Goal: Task Accomplishment & Management: Manage account settings

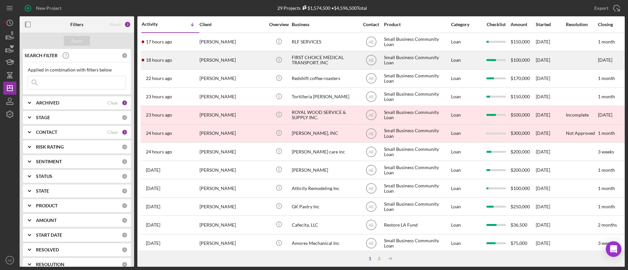
click at [195, 66] on div "18 hours ago Levon Arakelyan" at bounding box center [170, 60] width 57 height 17
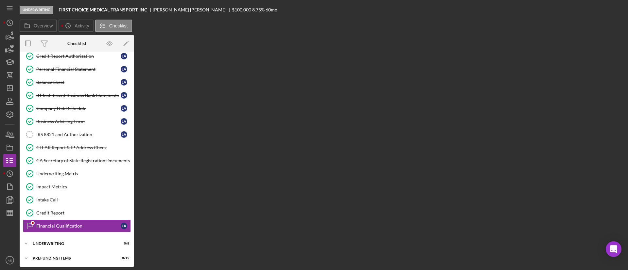
scroll to position [113, 0]
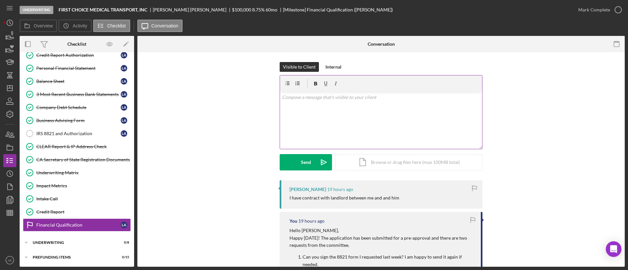
click at [363, 104] on div "v Color teal Color pink Remove color Add row above Add row below Add column bef…" at bounding box center [381, 120] width 202 height 57
click at [321, 135] on div "v Color teal Color pink Remove color Add row above Add row below Add column bef…" at bounding box center [381, 120] width 202 height 57
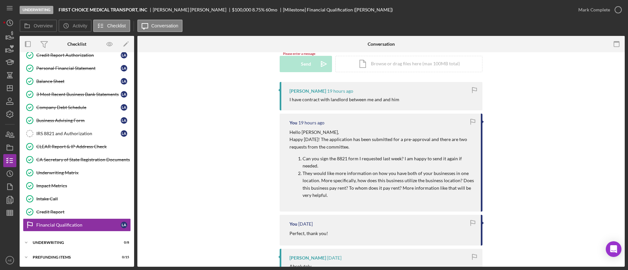
scroll to position [98, 0]
click at [55, 130] on link "IRS 8821 and Authorization IRS 8821 and Authorization L A" at bounding box center [77, 133] width 108 height 13
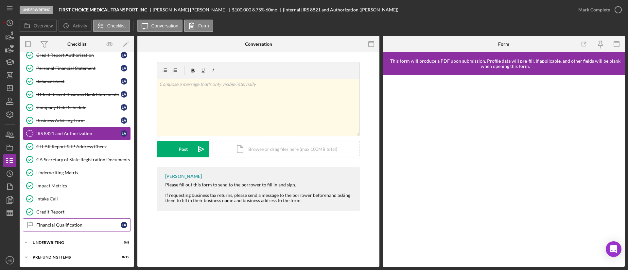
click at [85, 227] on div "Financial Qualification" at bounding box center [78, 225] width 84 height 5
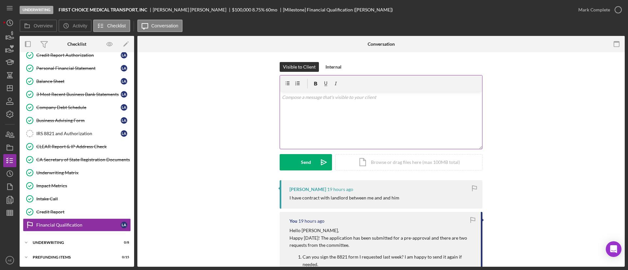
click at [359, 113] on div "v Color teal Color pink Remove color Add row above Add row below Add column bef…" at bounding box center [381, 120] width 202 height 57
click at [307, 165] on div "Send" at bounding box center [306, 162] width 10 height 16
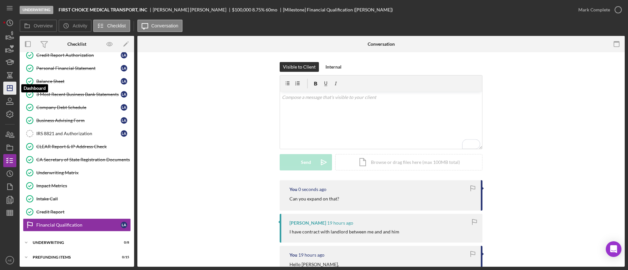
click at [11, 93] on icon "Icon/Dashboard" at bounding box center [10, 88] width 16 height 16
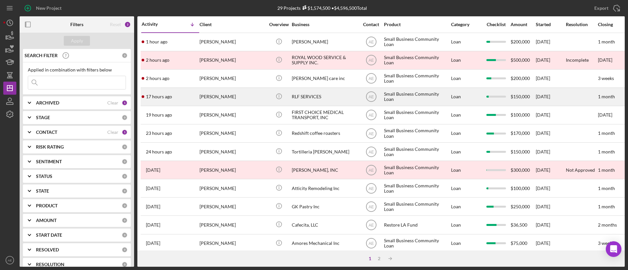
click at [233, 102] on div "[PERSON_NAME]" at bounding box center [231, 96] width 65 height 17
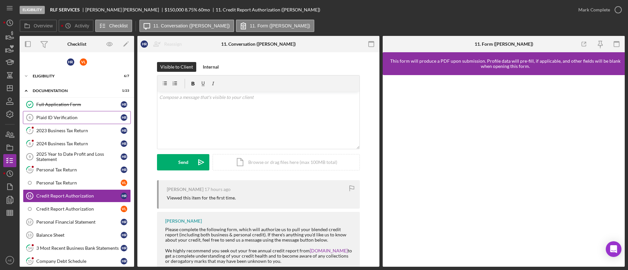
click at [92, 113] on link "Plaid ID Verification 6 Plaid ID Verification H R" at bounding box center [77, 117] width 108 height 13
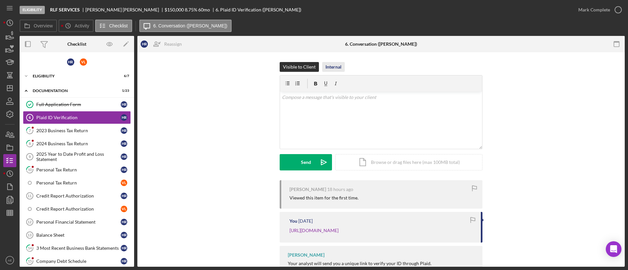
click at [323, 69] on button "Internal" at bounding box center [333, 67] width 23 height 10
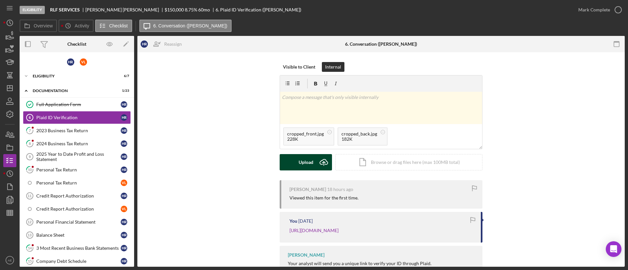
click at [321, 163] on icon "Icon/Upload" at bounding box center [324, 162] width 16 height 16
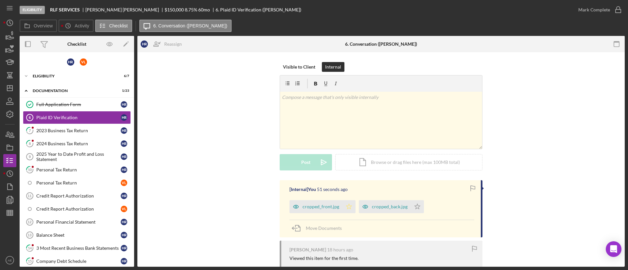
click at [346, 206] on icon "Icon/Star" at bounding box center [348, 206] width 13 height 13
click at [418, 211] on icon "Icon/Star" at bounding box center [417, 206] width 13 height 13
click at [590, 12] on div "Mark Complete" at bounding box center [594, 9] width 32 height 13
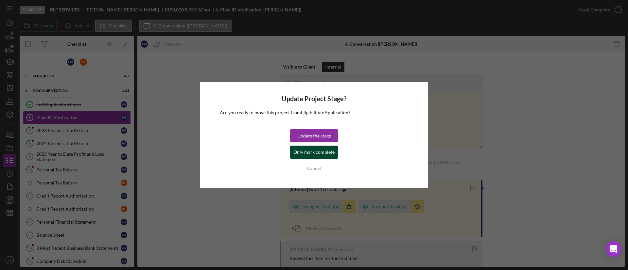
click at [325, 154] on div "Only mark complete" at bounding box center [313, 152] width 41 height 13
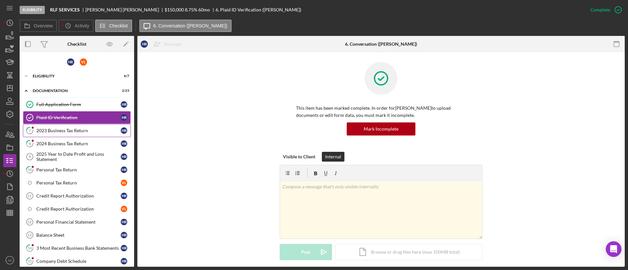
click at [56, 127] on link "7 2023 Business Tax Return H R" at bounding box center [77, 130] width 108 height 13
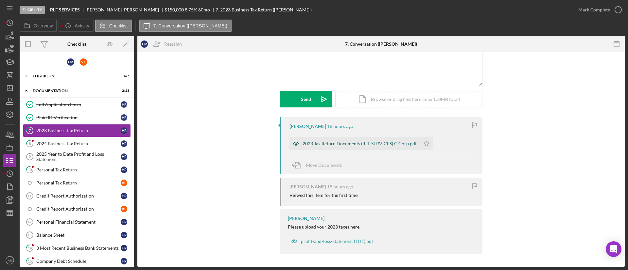
scroll to position [64, 0]
click at [298, 145] on icon "button" at bounding box center [295, 143] width 13 height 13
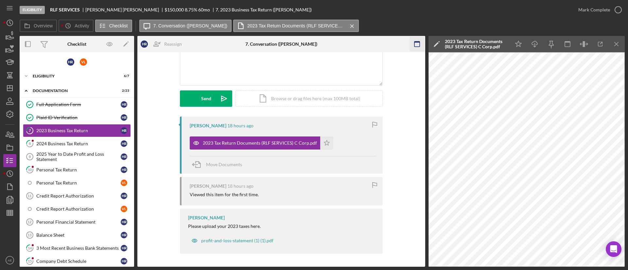
click at [419, 43] on icon "button" at bounding box center [416, 44] width 15 height 15
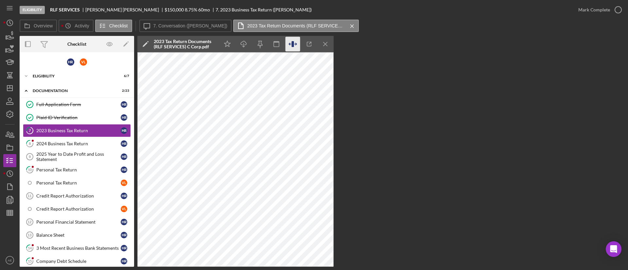
click at [298, 44] on icon "button" at bounding box center [293, 44] width 15 height 15
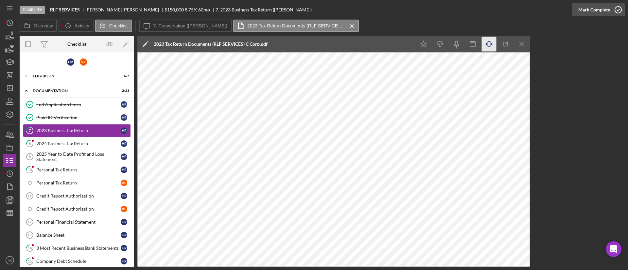
click at [597, 14] on div "Mark Complete" at bounding box center [594, 9] width 32 height 13
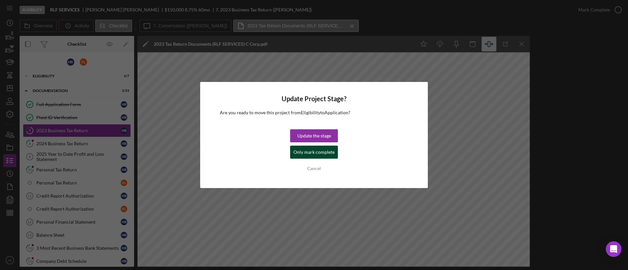
click at [333, 154] on div "Only mark complete" at bounding box center [313, 152] width 41 height 13
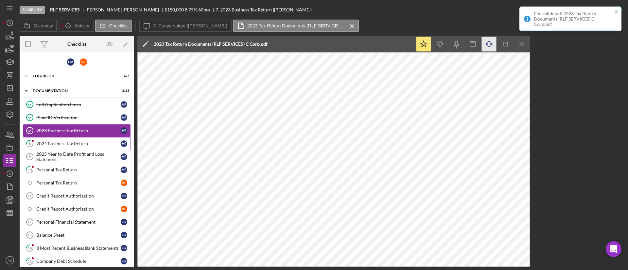
click at [73, 147] on link "8 2024 Business Tax Return H R" at bounding box center [77, 143] width 108 height 13
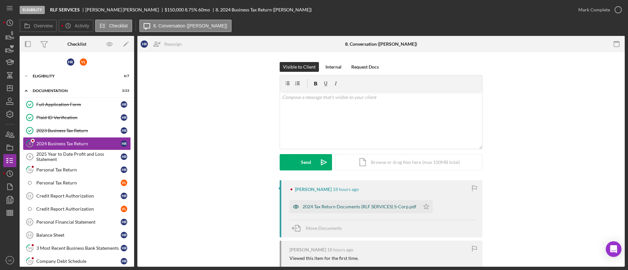
click at [293, 209] on icon "button" at bounding box center [295, 206] width 13 height 13
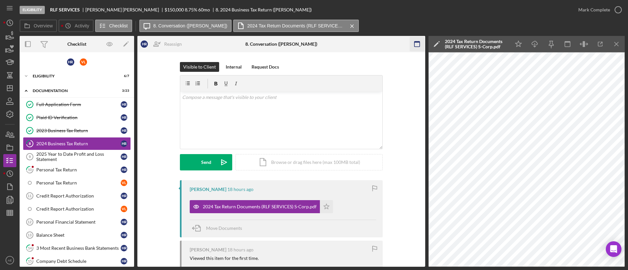
click at [414, 38] on icon "button" at bounding box center [416, 44] width 15 height 15
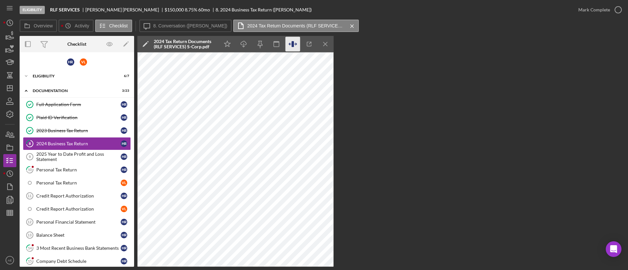
click at [297, 42] on icon "button" at bounding box center [293, 44] width 15 height 15
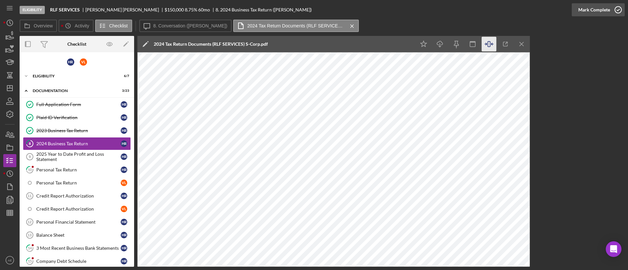
click at [605, 15] on div "Mark Complete" at bounding box center [594, 9] width 32 height 13
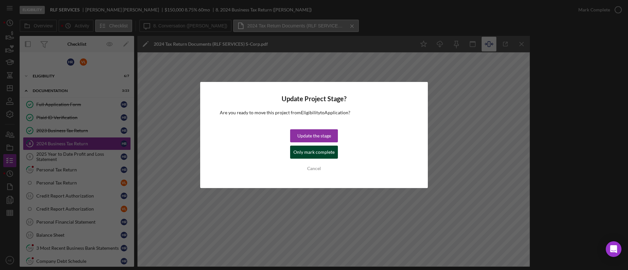
click at [318, 153] on div "Only mark complete" at bounding box center [313, 152] width 41 height 13
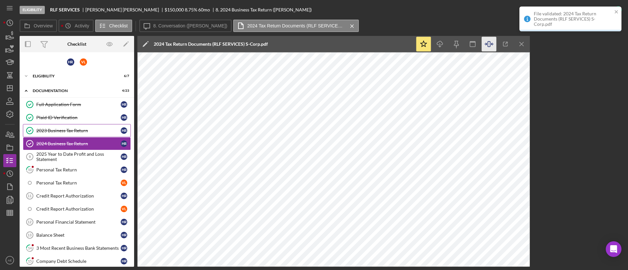
click at [77, 133] on div "2023 Business Tax Return" at bounding box center [78, 130] width 84 height 5
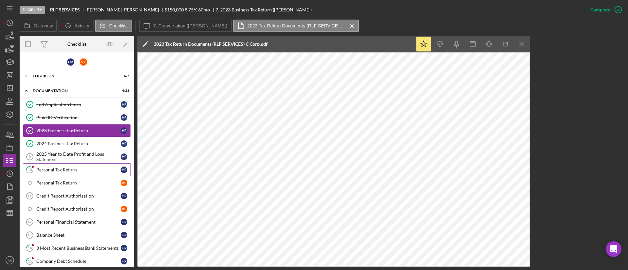
click at [75, 168] on div "Personal Tax Return" at bounding box center [78, 169] width 84 height 5
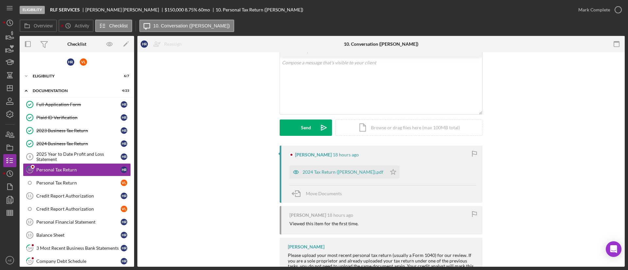
scroll to position [63, 0]
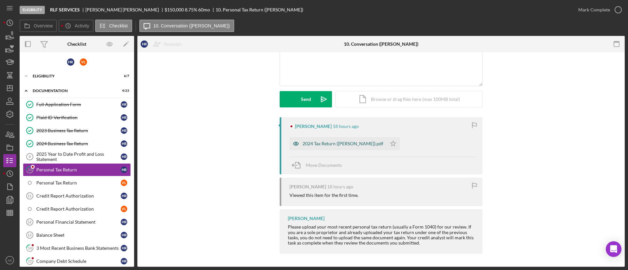
click at [295, 145] on icon "button" at bounding box center [296, 144] width 2 height 2
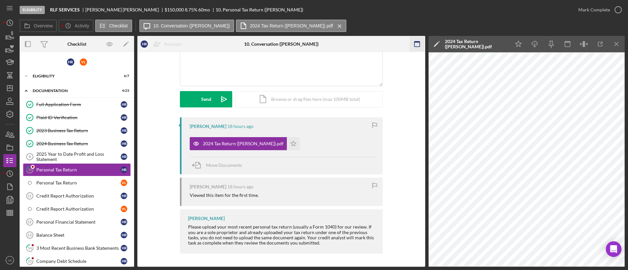
click at [415, 49] on icon "button" at bounding box center [416, 44] width 15 height 15
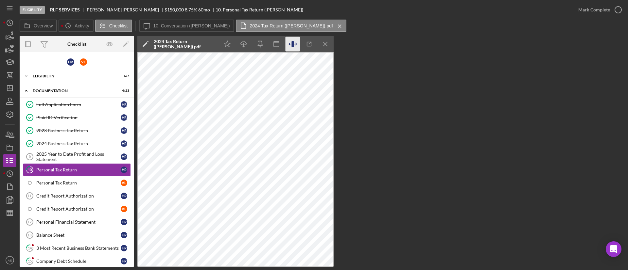
click at [294, 43] on icon "button" at bounding box center [293, 44] width 15 height 15
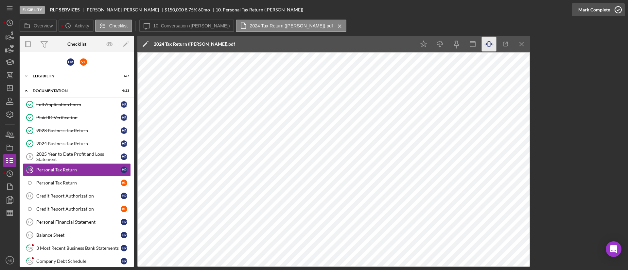
click at [599, 10] on div "Mark Complete" at bounding box center [594, 9] width 32 height 13
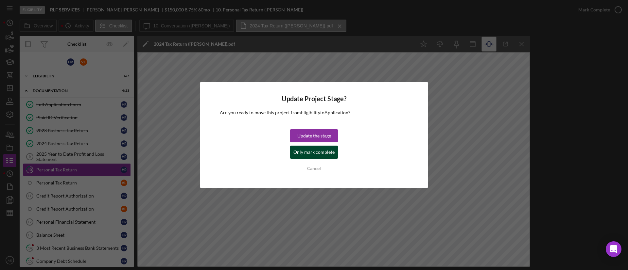
click at [326, 148] on div "Only mark complete" at bounding box center [313, 152] width 41 height 13
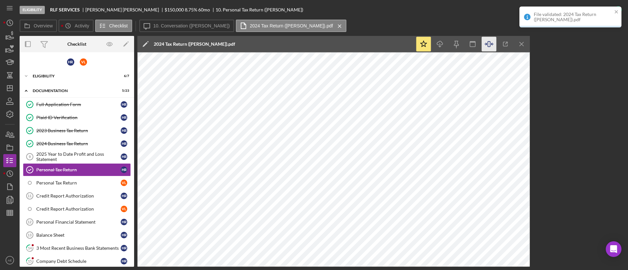
scroll to position [168, 0]
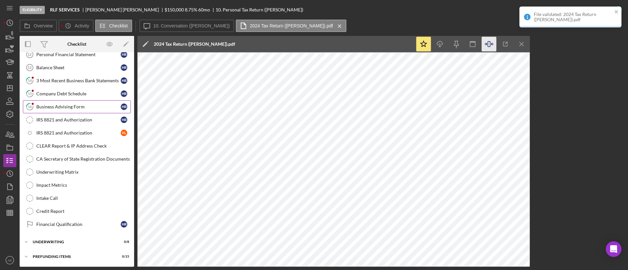
click at [71, 111] on link "16 Business Advising Form H R" at bounding box center [77, 106] width 108 height 13
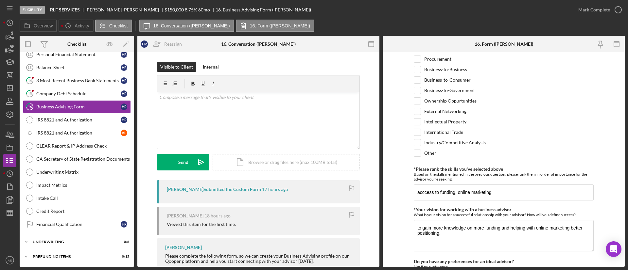
scroll to position [576, 0]
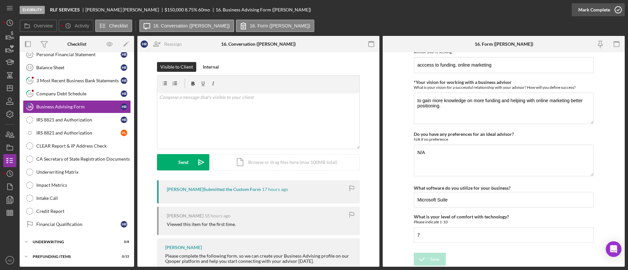
click at [585, 14] on div "Mark Complete" at bounding box center [594, 9] width 32 height 13
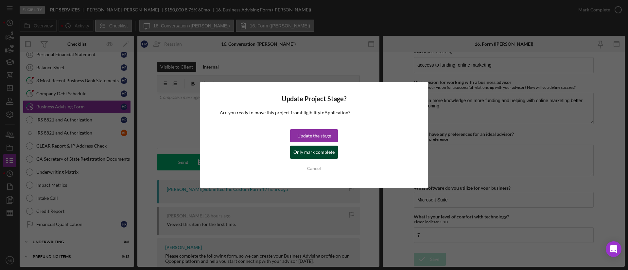
click at [325, 149] on div "Only mark complete" at bounding box center [313, 152] width 41 height 13
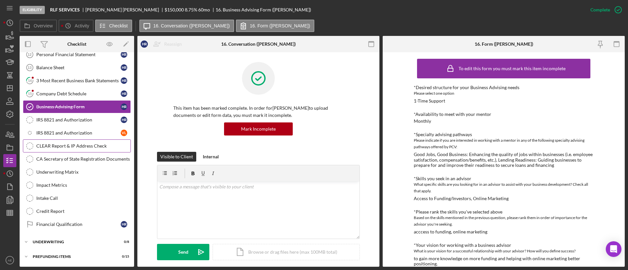
scroll to position [119, 0]
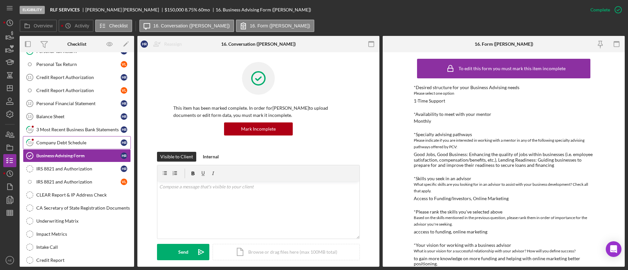
click at [53, 145] on div "Company Debt Schedule" at bounding box center [78, 142] width 84 height 5
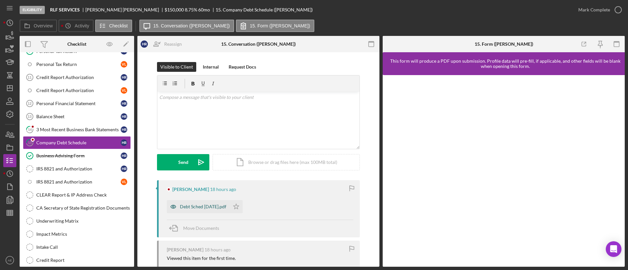
click at [178, 209] on icon "button" at bounding box center [173, 206] width 13 height 13
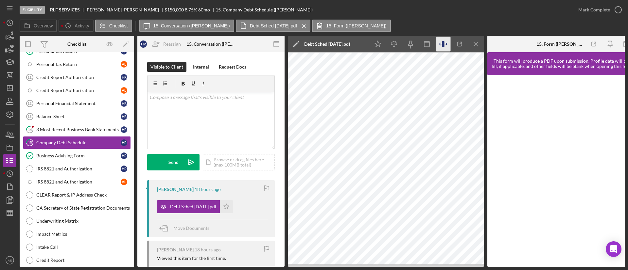
click at [442, 43] on icon "button" at bounding box center [443, 44] width 15 height 15
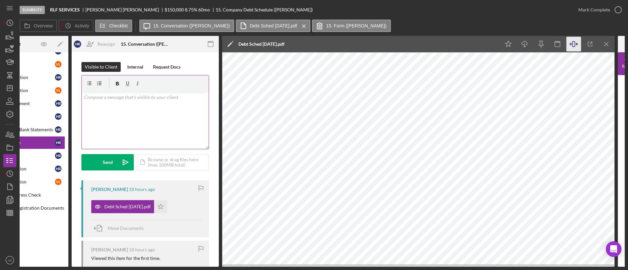
click at [159, 117] on div "v Color teal Color pink Remove color Add row above Add row below Add column bef…" at bounding box center [145, 120] width 127 height 57
click at [195, 117] on p "I'll need you to use the internal debt schedule provided on this step." at bounding box center [145, 119] width 123 height 15
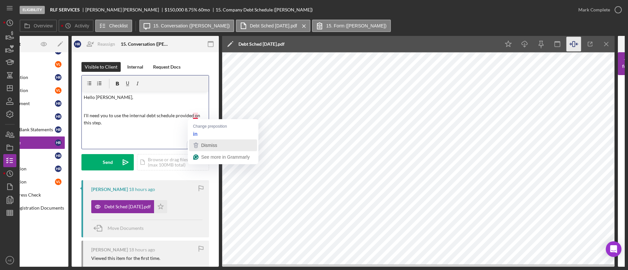
click at [200, 141] on div "Dismiss" at bounding box center [208, 146] width 17 height 10
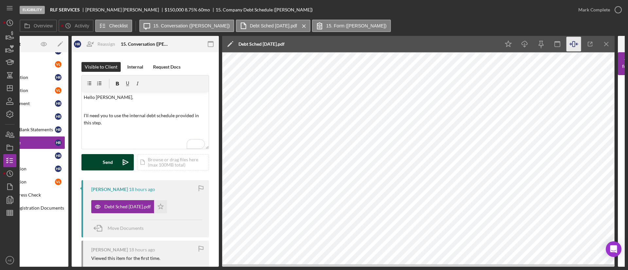
click at [108, 164] on div "Send" at bounding box center [108, 162] width 10 height 16
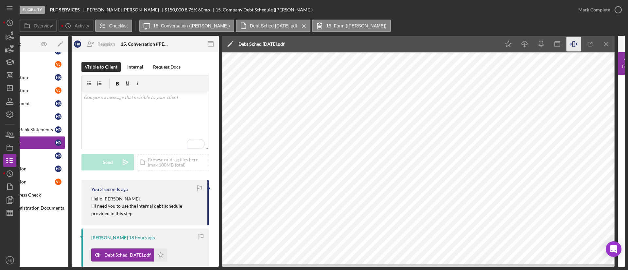
click at [219, 44] on div "Overview Internal Workflow Stage Eligibility Icon/Dropdown Arrow Archive (can u…" at bounding box center [322, 151] width 605 height 231
click at [212, 42] on rect "button" at bounding box center [210, 42] width 5 height 1
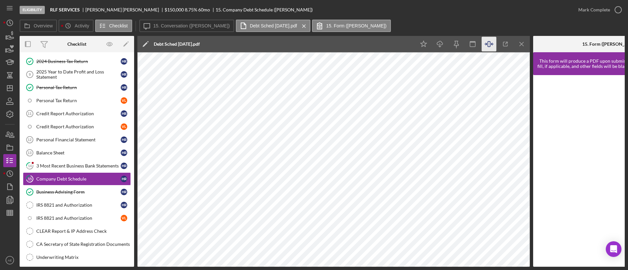
scroll to position [79, 0]
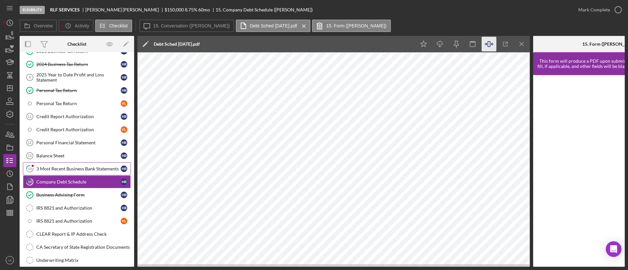
click at [68, 171] on div "3 Most Recent Business Bank Statements" at bounding box center [78, 168] width 84 height 5
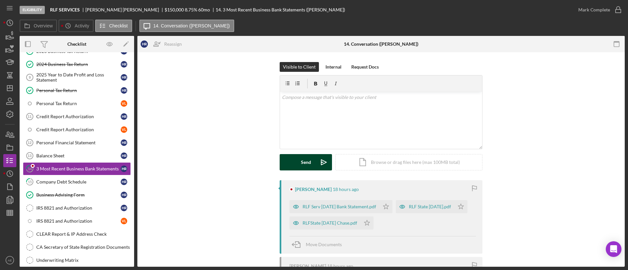
scroll to position [79, 0]
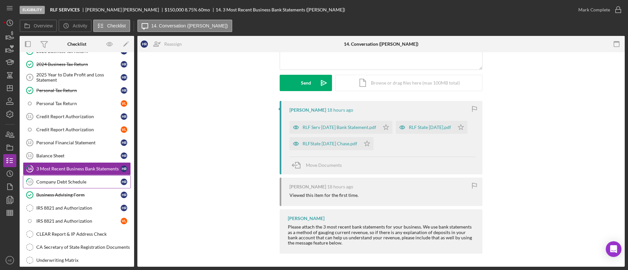
click at [78, 182] on div "Company Debt Schedule" at bounding box center [78, 182] width 84 height 5
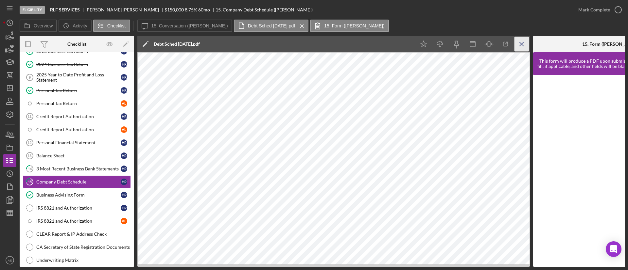
click at [518, 45] on icon "Icon/Menu Close" at bounding box center [521, 44] width 15 height 15
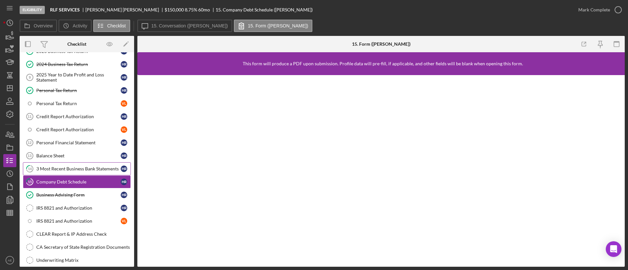
click at [52, 168] on div "3 Most Recent Business Bank Statements" at bounding box center [78, 168] width 84 height 5
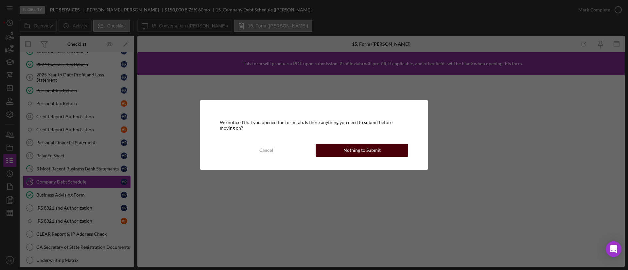
click at [346, 150] on div "Nothing to Submit" at bounding box center [361, 150] width 37 height 13
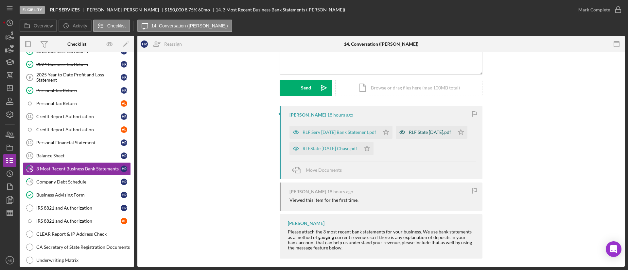
scroll to position [79, 0]
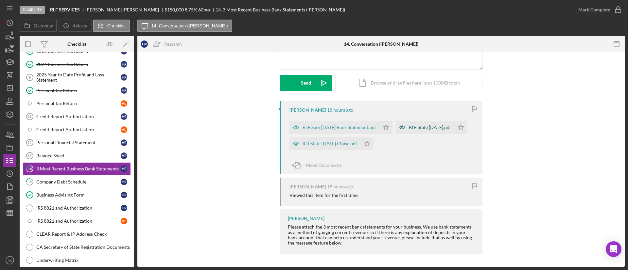
click at [409, 130] on div "RLF State [DATE].pdf" at bounding box center [430, 127] width 42 height 5
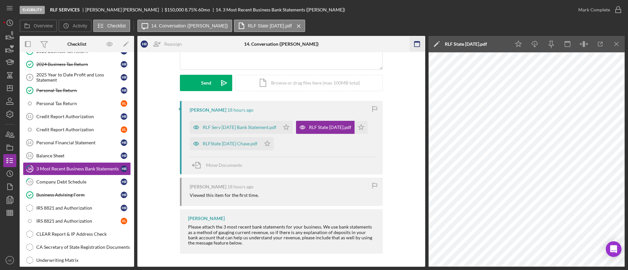
click at [416, 46] on icon "button" at bounding box center [416, 44] width 15 height 15
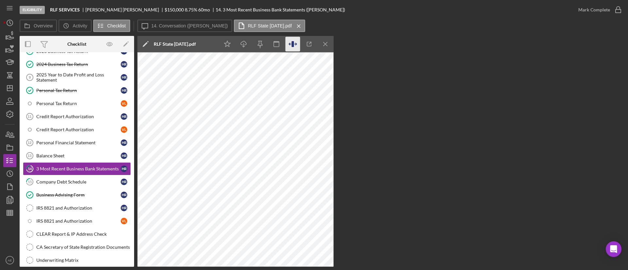
click at [289, 45] on icon "button" at bounding box center [293, 44] width 15 height 15
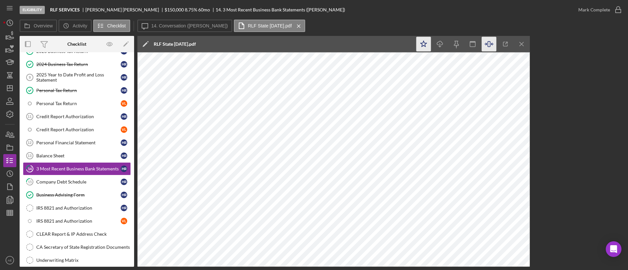
click at [426, 42] on icon "Icon/Star" at bounding box center [423, 44] width 15 height 15
click at [518, 44] on icon "Icon/Menu Close" at bounding box center [521, 44] width 15 height 15
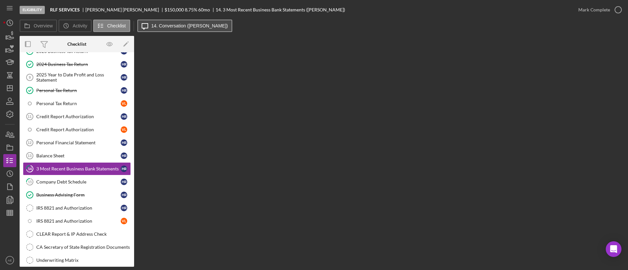
click at [166, 21] on button "Icon/Message 14. Conversation ([PERSON_NAME])" at bounding box center [184, 26] width 95 height 12
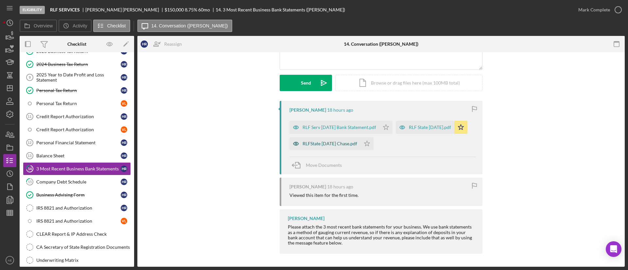
click at [360, 147] on div "RLFState [DATE] Chase.pdf" at bounding box center [324, 143] width 71 height 13
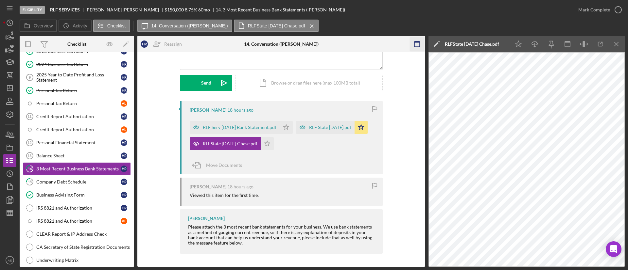
click at [419, 44] on icon "button" at bounding box center [416, 44] width 15 height 15
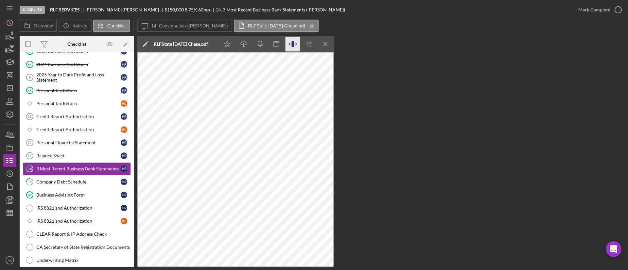
click at [295, 41] on icon "button" at bounding box center [293, 44] width 15 height 15
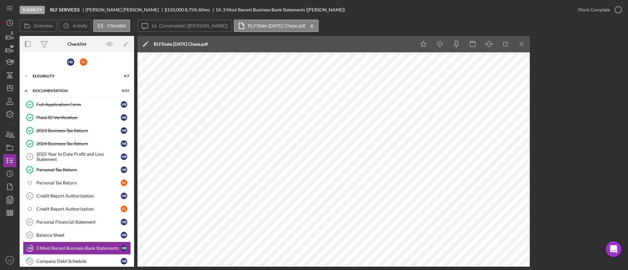
scroll to position [79, 0]
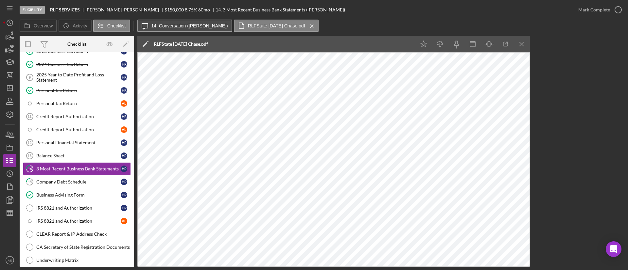
click at [199, 29] on button "Icon/Message 14. Conversation ([PERSON_NAME])" at bounding box center [184, 26] width 95 height 12
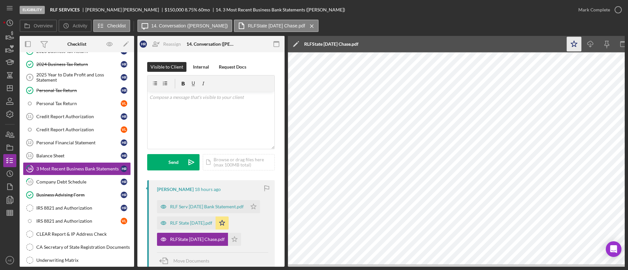
click at [570, 45] on icon "Icon/Star" at bounding box center [574, 44] width 15 height 15
click at [166, 200] on icon "button" at bounding box center [163, 206] width 13 height 13
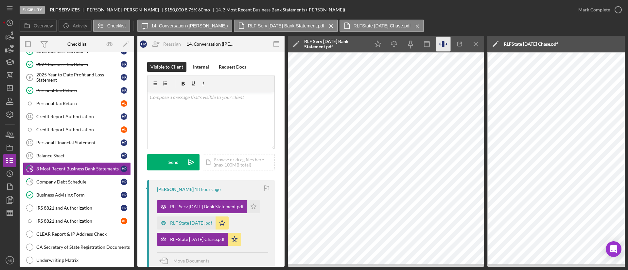
click at [439, 43] on icon "button" at bounding box center [443, 44] width 15 height 15
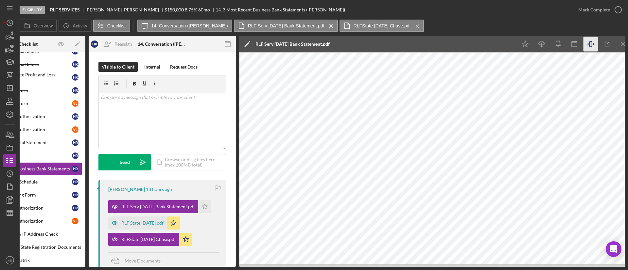
scroll to position [0, 51]
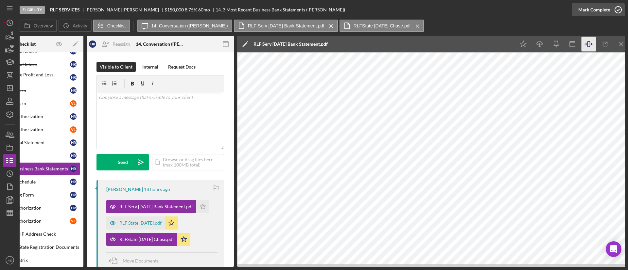
click at [582, 10] on div "Mark Complete" at bounding box center [594, 9] width 32 height 13
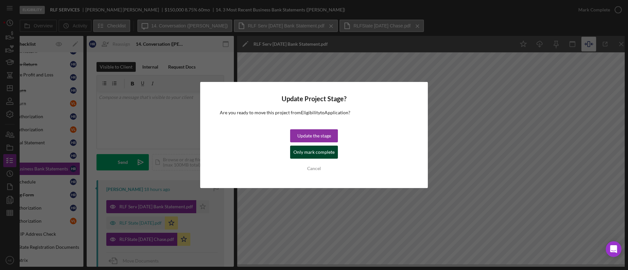
click at [326, 151] on div "Only mark complete" at bounding box center [313, 152] width 41 height 13
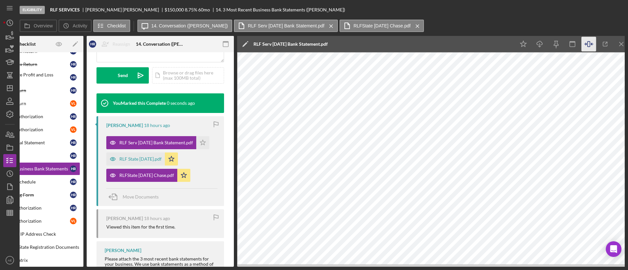
scroll to position [184, 0]
click at [206, 145] on polygon "button" at bounding box center [203, 142] width 6 height 5
click at [623, 44] on icon "Icon/Menu Close" at bounding box center [621, 44] width 15 height 15
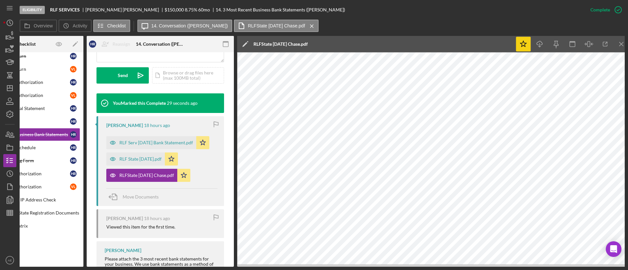
scroll to position [129, 0]
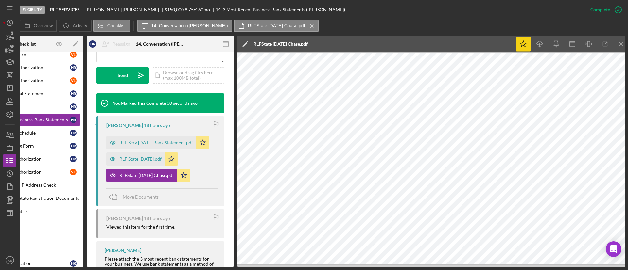
drag, startPoint x: 286, startPoint y: 267, endPoint x: 260, endPoint y: 272, distance: 26.4
click at [260, 270] on html "Eligibility RLF SERVICES HECTOR RAMIREZ JR $150,000 $30,000 8.75 % 60 mo 14. 3 …" at bounding box center [314, 135] width 628 height 270
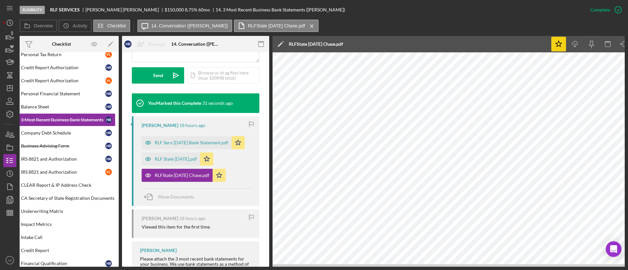
scroll to position [0, 0]
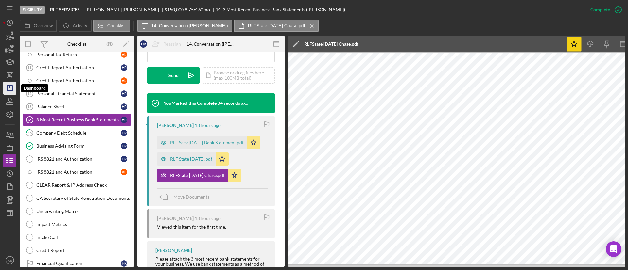
click at [10, 89] on icon "Icon/Dashboard" at bounding box center [10, 88] width 16 height 16
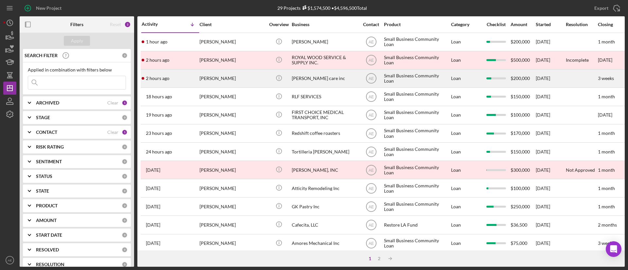
click at [333, 72] on div "Sebastian Hospice care inc" at bounding box center [324, 78] width 65 height 17
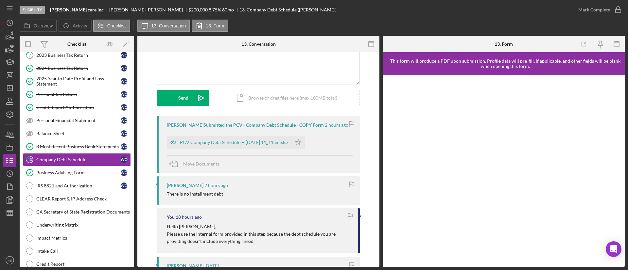
scroll to position [49, 0]
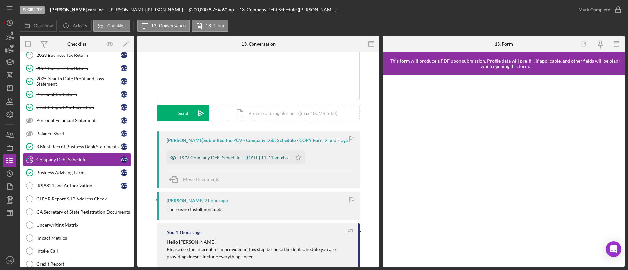
click at [173, 158] on icon "button" at bounding box center [173, 158] width 2 height 2
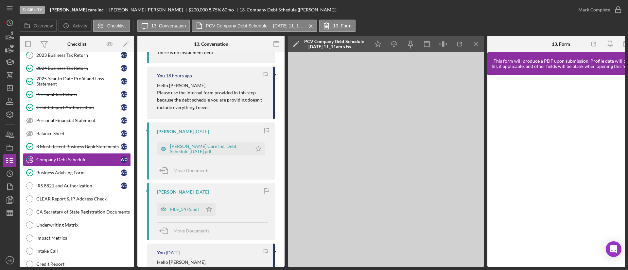
scroll to position [196, 0]
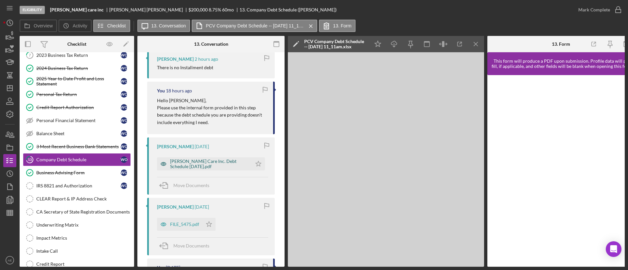
click at [166, 160] on icon "button" at bounding box center [163, 164] width 13 height 13
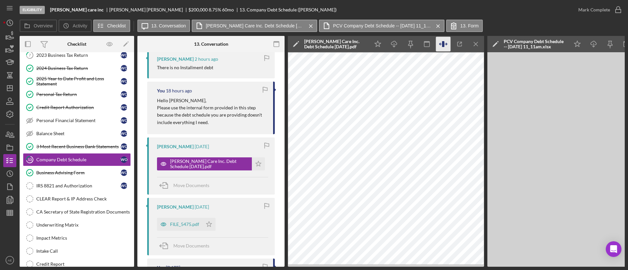
click at [447, 47] on icon "button" at bounding box center [443, 44] width 15 height 15
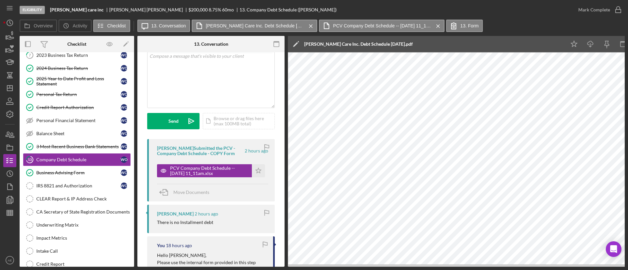
scroll to position [0, 0]
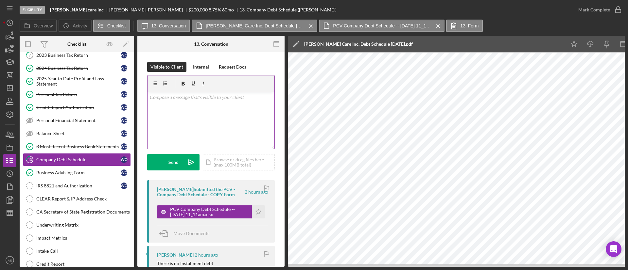
click at [192, 114] on div "v Color teal Color pink Remove color Add row above Add row below Add column bef…" at bounding box center [210, 120] width 127 height 57
click at [179, 161] on button "Send Icon/icon-invite-send" at bounding box center [173, 162] width 52 height 16
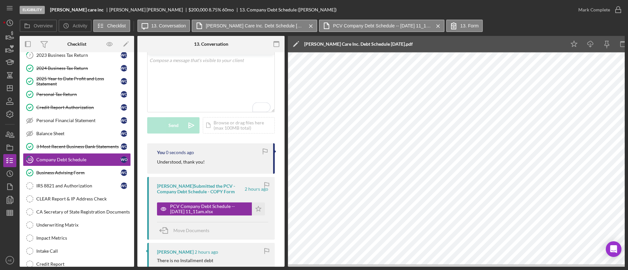
scroll to position [98, 0]
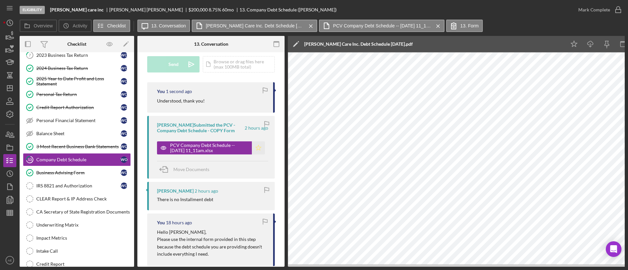
click at [261, 149] on icon "Icon/Star" at bounding box center [258, 148] width 13 height 13
click at [583, 22] on div "Overview Icon/History Activity Checklist Icon/Message 13. Conversation Sebastia…" at bounding box center [322, 26] width 605 height 13
click at [590, 9] on div "Mark Complete" at bounding box center [594, 9] width 32 height 13
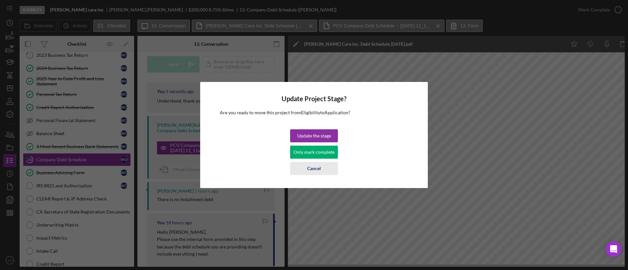
click at [321, 166] on button "Cancel" at bounding box center [314, 168] width 48 height 13
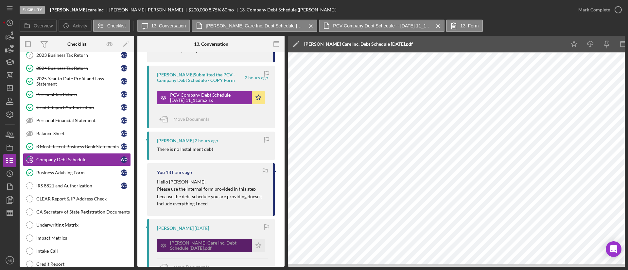
scroll to position [196, 0]
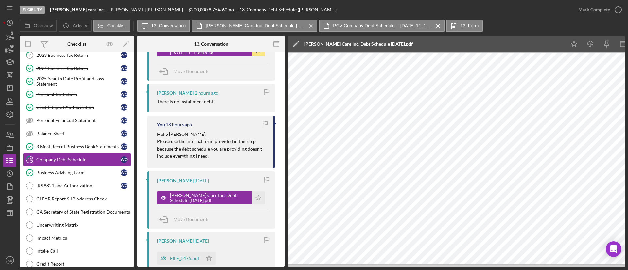
drag, startPoint x: 255, startPoint y: 199, endPoint x: 282, endPoint y: 188, distance: 29.0
click at [258, 198] on polygon "button" at bounding box center [259, 197] width 6 height 5
click at [587, 14] on div "Mark Complete" at bounding box center [594, 9] width 32 height 13
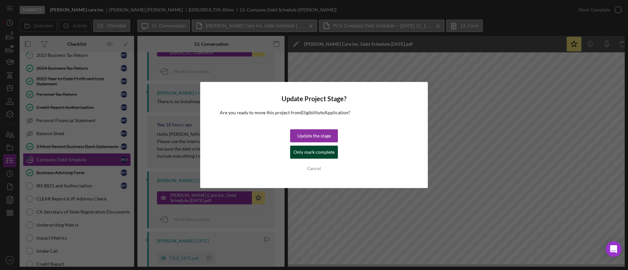
click at [315, 157] on div "Only mark complete" at bounding box center [313, 152] width 41 height 13
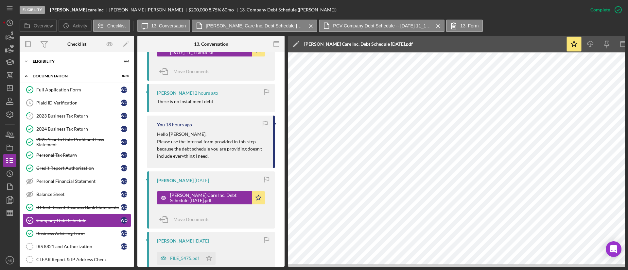
scroll to position [0, 0]
click at [63, 114] on div "2023 Business Tax Return" at bounding box center [78, 116] width 84 height 5
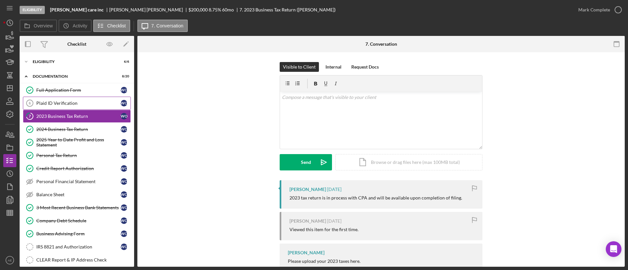
click at [60, 101] on div "Plaid ID Verification" at bounding box center [78, 103] width 84 height 5
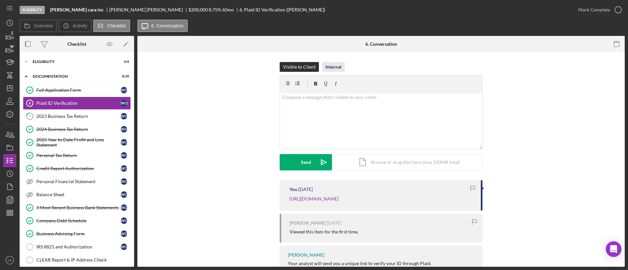
click at [338, 66] on div "Internal" at bounding box center [333, 67] width 16 height 10
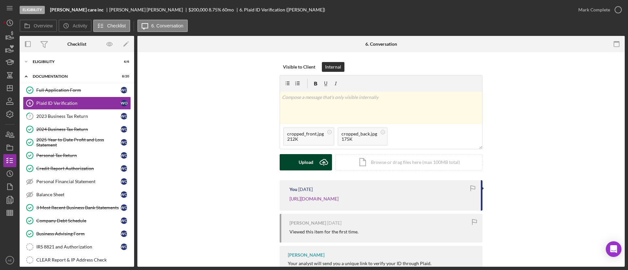
click at [297, 160] on button "Upload Icon/Upload" at bounding box center [306, 162] width 52 height 16
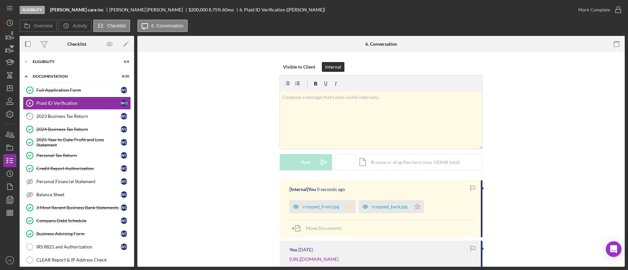
click at [350, 206] on icon "Icon/Star" at bounding box center [348, 206] width 13 height 13
click at [416, 209] on polygon "button" at bounding box center [418, 206] width 6 height 5
click at [588, 8] on div "Mark Complete" at bounding box center [594, 9] width 32 height 13
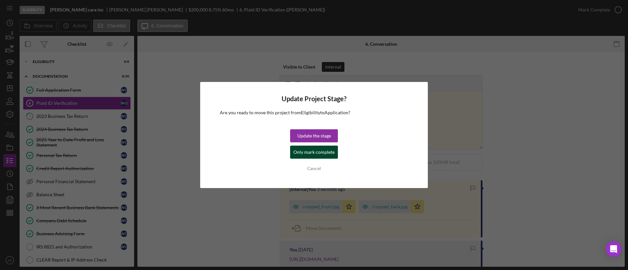
click at [327, 152] on div "Only mark complete" at bounding box center [313, 152] width 41 height 13
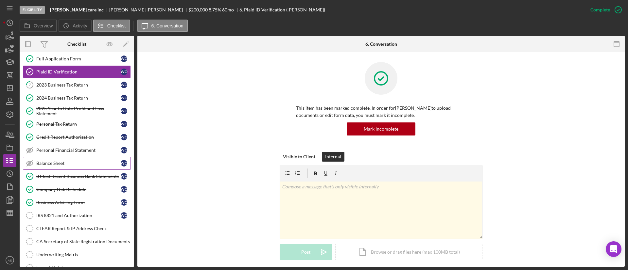
scroll to position [98, 0]
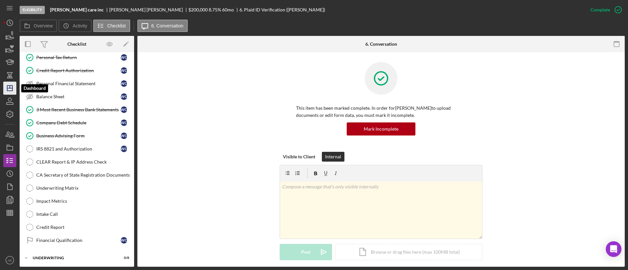
click at [9, 92] on icon "Icon/Dashboard" at bounding box center [10, 88] width 16 height 16
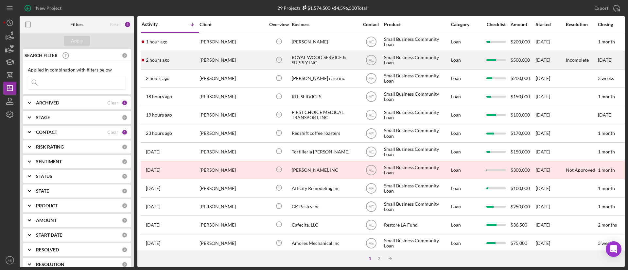
click at [247, 58] on div "Nanjie Huang" at bounding box center [231, 60] width 65 height 17
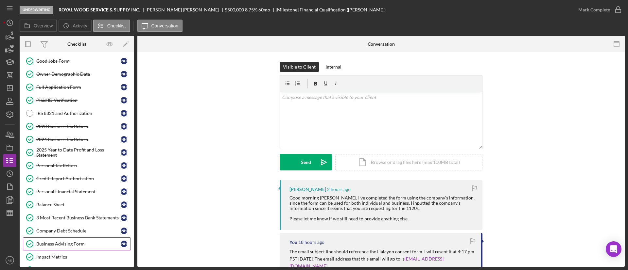
scroll to position [42, 0]
click at [70, 116] on div "IRS 8821 and Authorization" at bounding box center [78, 114] width 84 height 5
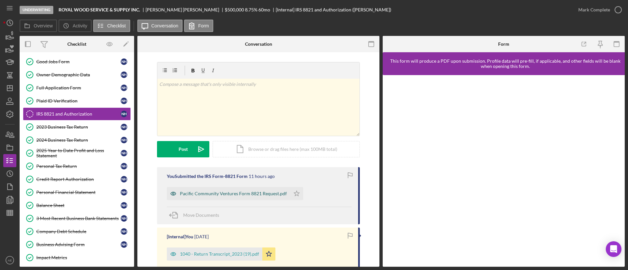
drag, startPoint x: 176, startPoint y: 192, endPoint x: 176, endPoint y: 196, distance: 3.9
click at [176, 192] on icon "button" at bounding box center [173, 193] width 13 height 13
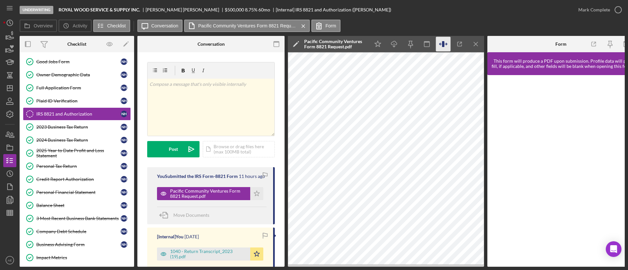
click at [442, 44] on icon "button" at bounding box center [443, 44] width 15 height 15
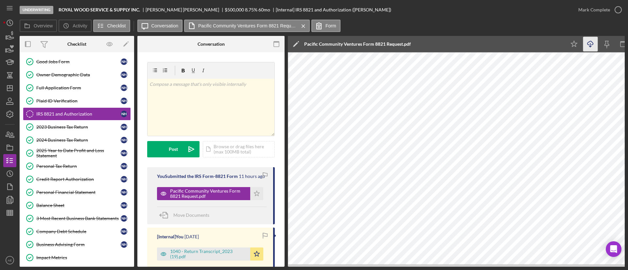
click at [593, 46] on icon "Icon/Download" at bounding box center [590, 44] width 15 height 15
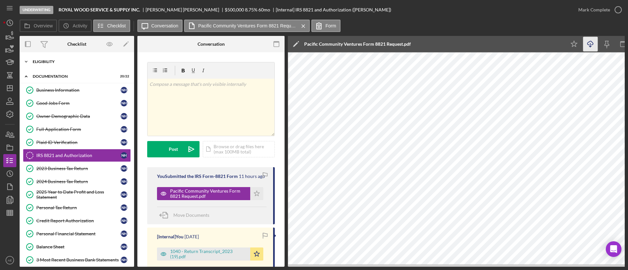
click at [60, 63] on div "Eligibility" at bounding box center [79, 62] width 93 height 4
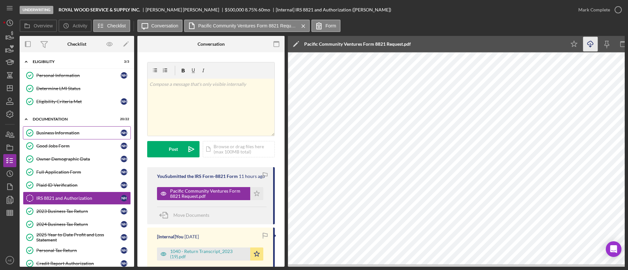
click at [67, 133] on div "Business Information" at bounding box center [78, 132] width 84 height 5
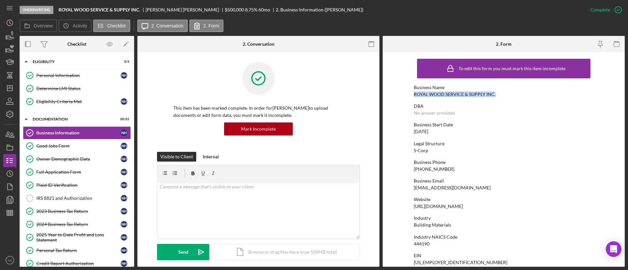
drag, startPoint x: 413, startPoint y: 96, endPoint x: 510, endPoint y: 95, distance: 96.8
click at [510, 95] on div "Business Name ROYAL WOOD SERVICE & SUPPLY INC." at bounding box center [504, 91] width 180 height 12
copy div "ROYAL WOOD SERVICE & SUPPLY INC."
drag, startPoint x: 411, startPoint y: 190, endPoint x: 491, endPoint y: 184, distance: 79.7
click at [491, 184] on form "To edit this form you must mark this item incomplete Business Name ROYAL WOOD S…" at bounding box center [504, 159] width 242 height 215
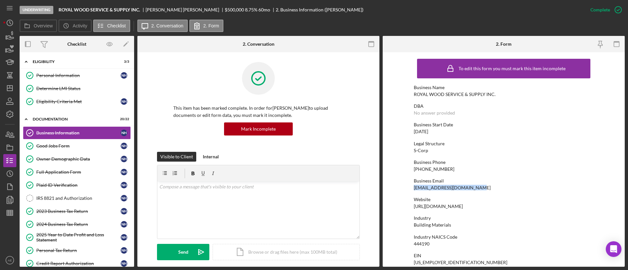
copy div "nanjiehuang@thetxgroup.com"
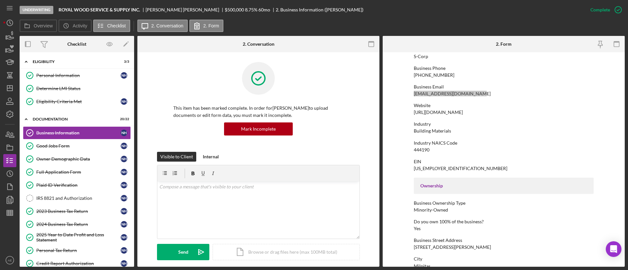
scroll to position [98, 0]
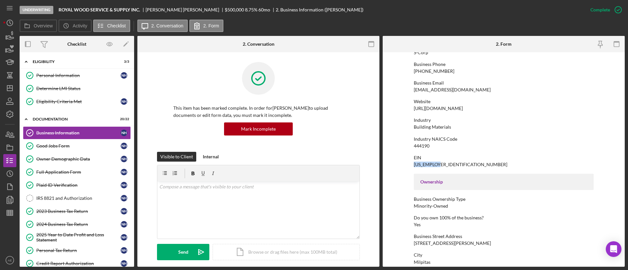
drag, startPoint x: 413, startPoint y: 167, endPoint x: 446, endPoint y: 167, distance: 33.7
click at [446, 167] on div "EIN 46-4109333" at bounding box center [504, 161] width 180 height 12
copy div "46-4109333"
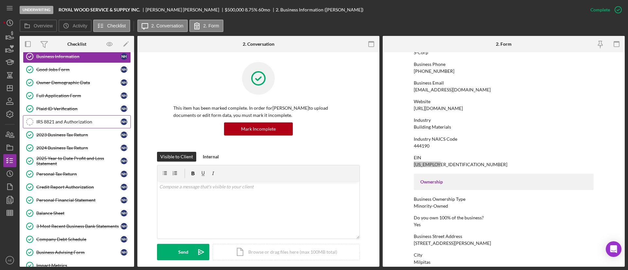
scroll to position [183, 0]
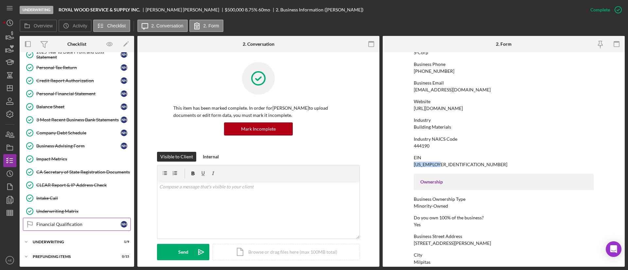
click at [57, 220] on link "Financial Qualification Financial Qualification N H" at bounding box center [77, 224] width 108 height 13
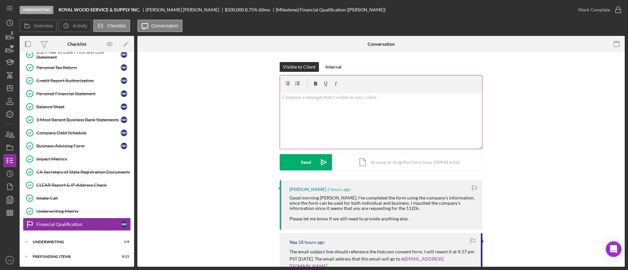
click at [338, 134] on div "v Color teal Color pink Remove color Add row above Add row below Add column bef…" at bounding box center [381, 120] width 202 height 57
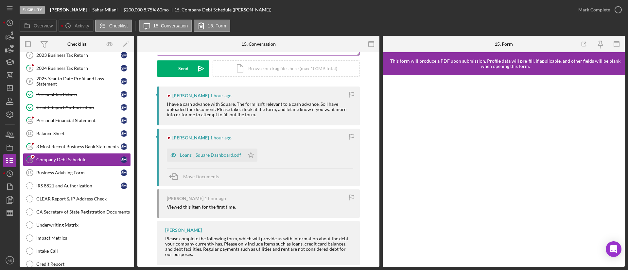
scroll to position [98, 0]
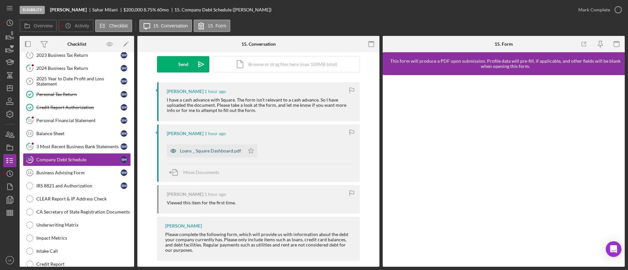
click at [173, 151] on icon "button" at bounding box center [173, 151] width 2 height 2
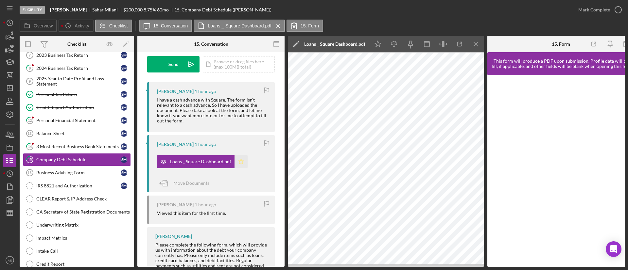
drag, startPoint x: 233, startPoint y: 160, endPoint x: 280, endPoint y: 182, distance: 51.2
click at [234, 160] on icon "Icon/Star" at bounding box center [240, 161] width 13 height 13
click at [603, 5] on div "Mark Complete" at bounding box center [594, 9] width 32 height 13
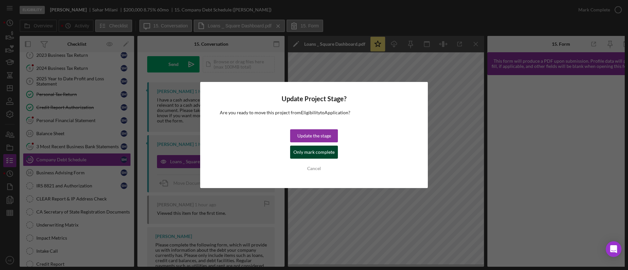
click at [321, 150] on div "Only mark complete" at bounding box center [313, 152] width 41 height 13
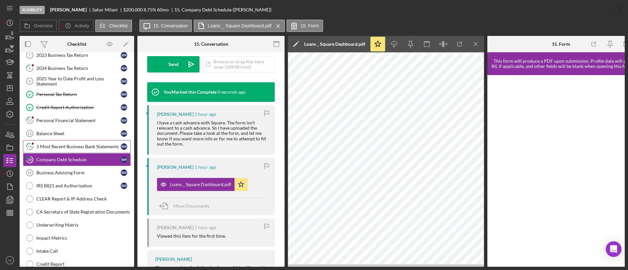
scroll to position [195, 0]
click at [80, 147] on div "3 Most Recent Business Bank Statements" at bounding box center [78, 146] width 84 height 5
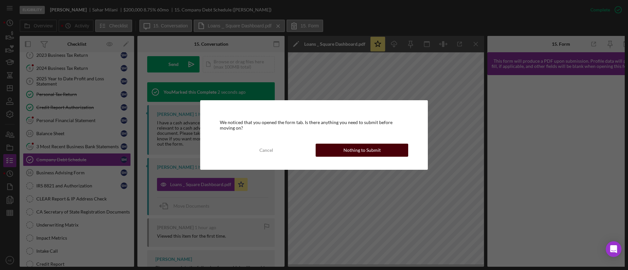
click at [345, 152] on div "Nothing to Submit" at bounding box center [361, 150] width 37 height 13
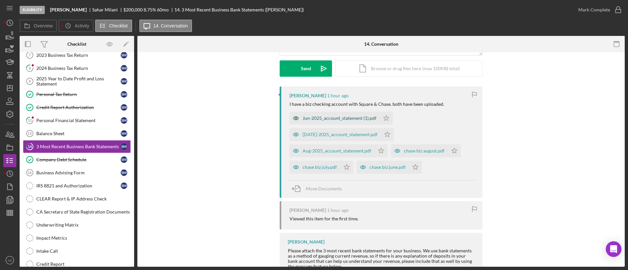
scroll to position [98, 0]
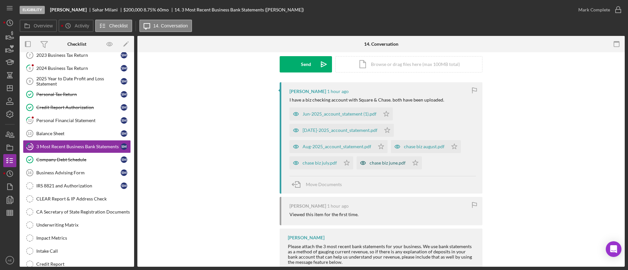
click at [361, 160] on icon "button" at bounding box center [362, 163] width 13 height 13
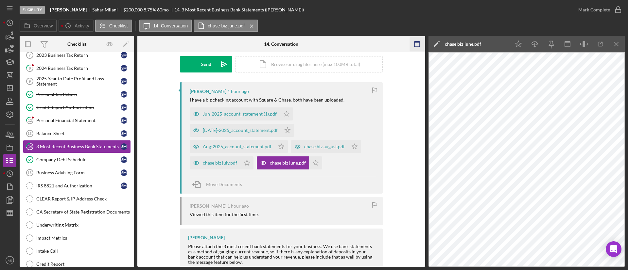
click at [417, 43] on icon "button" at bounding box center [416, 44] width 15 height 15
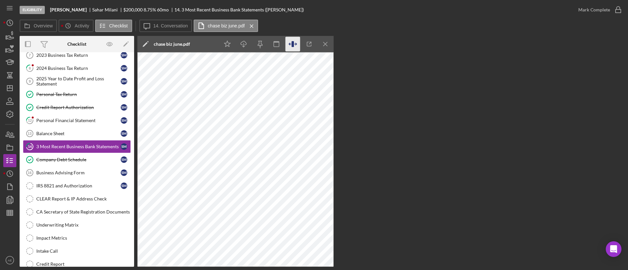
click at [289, 42] on icon "button" at bounding box center [293, 44] width 15 height 15
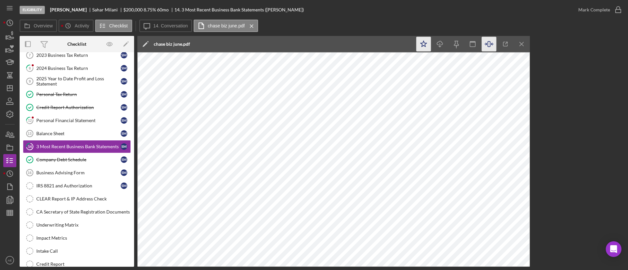
click at [421, 45] on icon "Icon/Star" at bounding box center [423, 44] width 15 height 15
click at [167, 29] on button "Icon/Message 14. Conversation" at bounding box center [165, 26] width 53 height 12
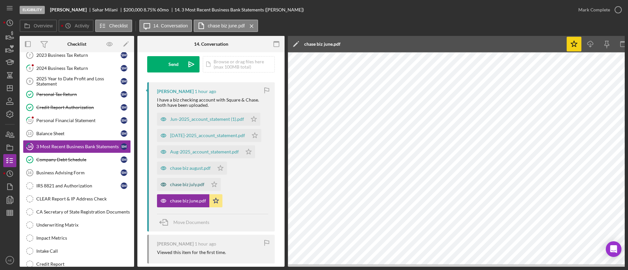
click at [186, 184] on div "chase biz july.pdf" at bounding box center [187, 184] width 34 height 5
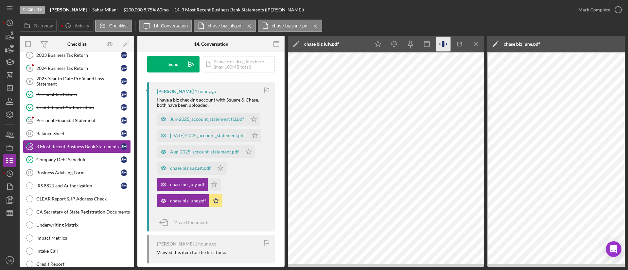
click at [438, 46] on icon "button" at bounding box center [443, 44] width 15 height 15
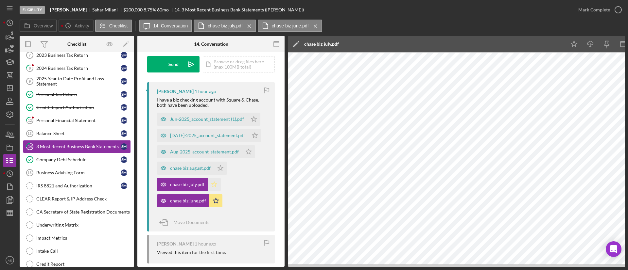
click at [212, 185] on icon "Icon/Star" at bounding box center [214, 184] width 13 height 13
click at [169, 167] on icon "button" at bounding box center [163, 168] width 13 height 13
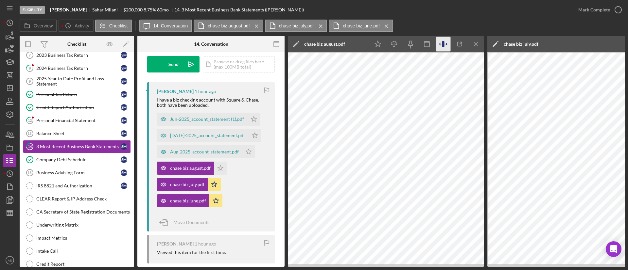
click at [439, 47] on icon "button" at bounding box center [443, 44] width 15 height 15
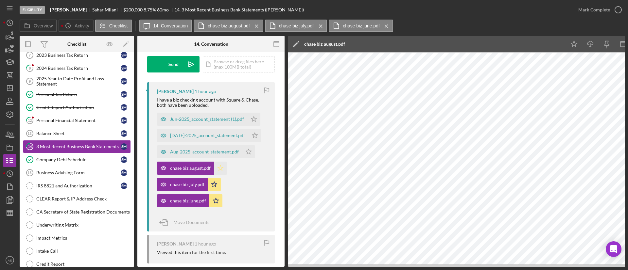
click at [220, 170] on icon "Icon/Star" at bounding box center [220, 168] width 13 height 13
click at [162, 119] on icon "button" at bounding box center [163, 119] width 13 height 13
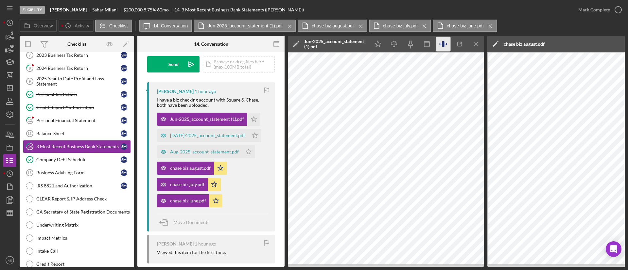
click at [439, 45] on icon "button" at bounding box center [443, 44] width 15 height 15
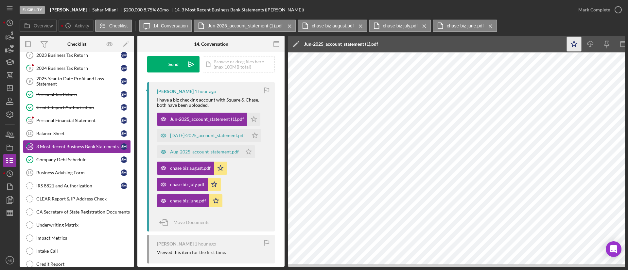
click at [571, 45] on icon "Icon/Star" at bounding box center [574, 44] width 15 height 15
click at [172, 134] on div "Jul-2025_account_statement.pdf" at bounding box center [207, 135] width 75 height 5
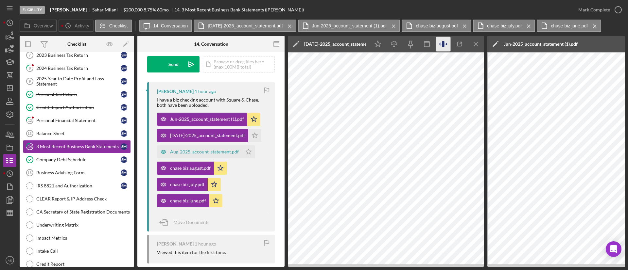
click at [439, 48] on icon "button" at bounding box center [443, 44] width 15 height 15
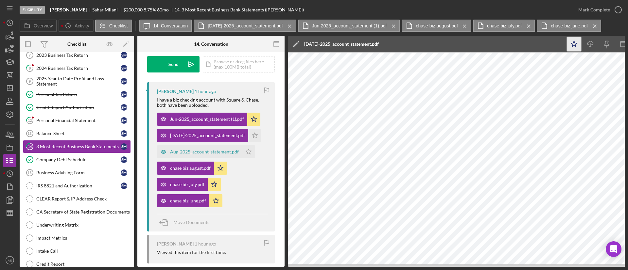
click at [567, 49] on icon "Icon/Star" at bounding box center [574, 44] width 15 height 15
click at [187, 152] on div "Aug-2025_account_statement.pdf" at bounding box center [204, 151] width 69 height 5
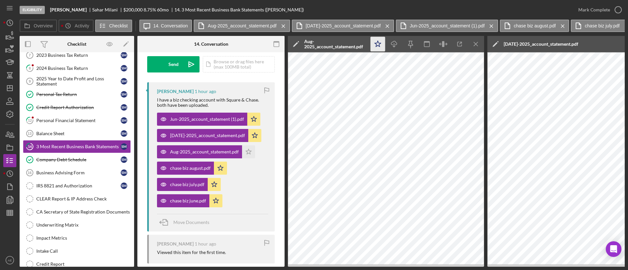
click at [376, 47] on icon "Icon/Star" at bounding box center [378, 44] width 15 height 15
click at [442, 48] on icon "button" at bounding box center [443, 44] width 15 height 15
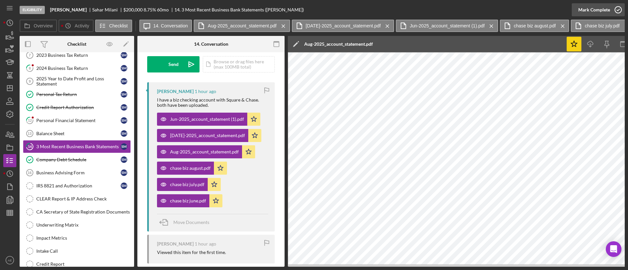
click at [584, 10] on div "Mark Complete" at bounding box center [594, 9] width 32 height 13
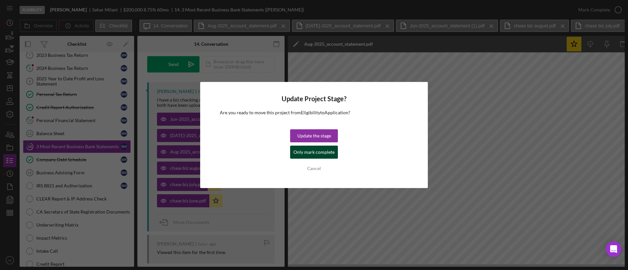
click at [307, 151] on div "Only mark complete" at bounding box center [313, 152] width 41 height 13
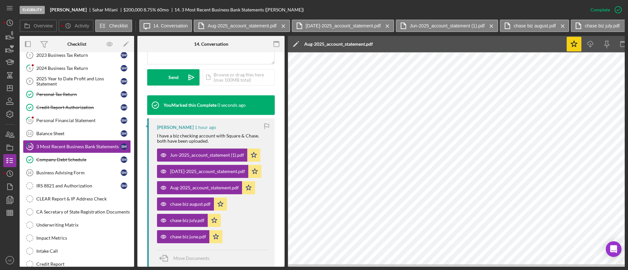
scroll to position [195, 0]
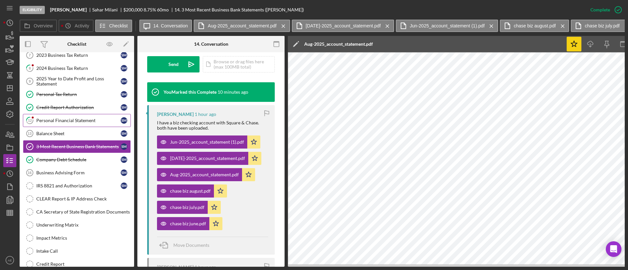
click at [46, 120] on div "Personal Financial Statement" at bounding box center [78, 120] width 84 height 5
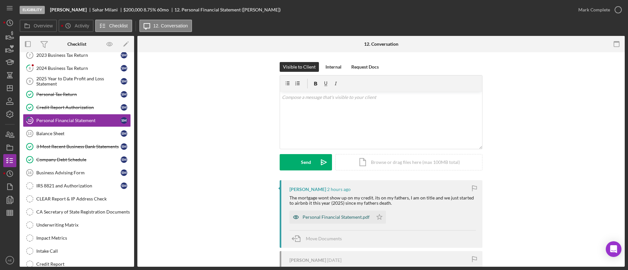
click at [295, 218] on icon "button" at bounding box center [296, 218] width 2 height 2
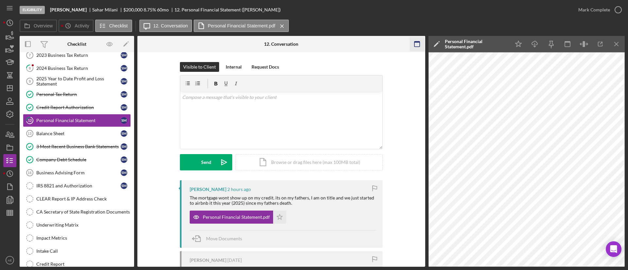
click at [420, 48] on icon "button" at bounding box center [416, 44] width 15 height 15
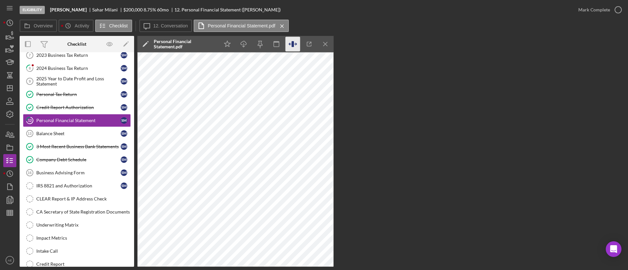
click at [294, 43] on icon "button" at bounding box center [293, 44] width 15 height 15
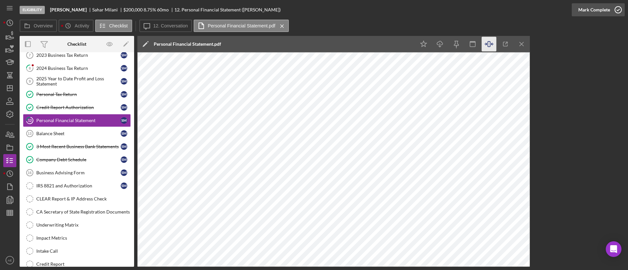
click at [593, 14] on div "Mark Complete" at bounding box center [594, 9] width 32 height 13
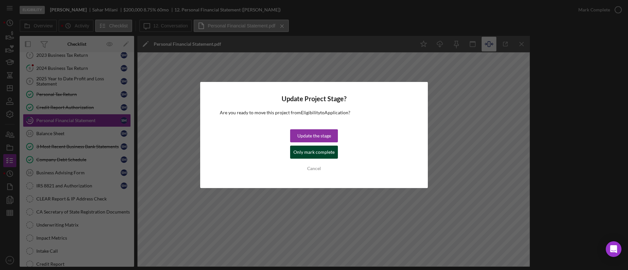
click at [332, 153] on div "Only mark complete" at bounding box center [313, 152] width 41 height 13
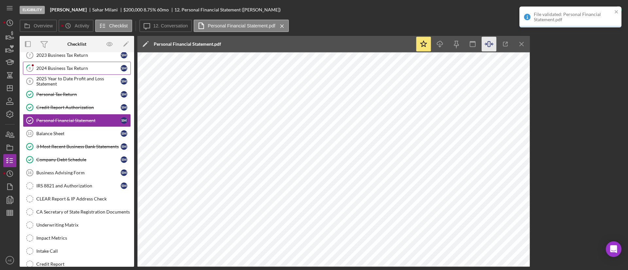
click at [88, 67] on div "2024 Business Tax Return" at bounding box center [78, 68] width 84 height 5
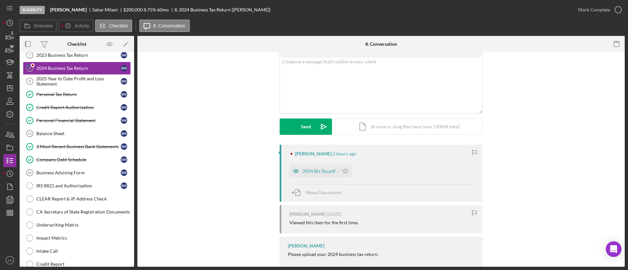
scroll to position [49, 0]
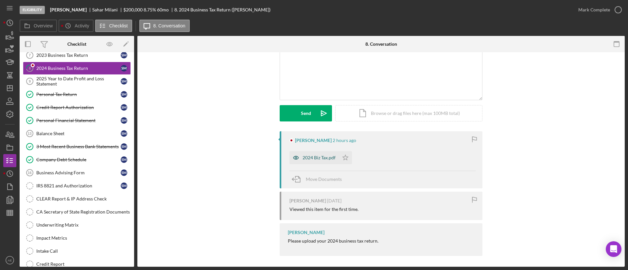
click at [293, 157] on icon "button" at bounding box center [295, 157] width 5 height 3
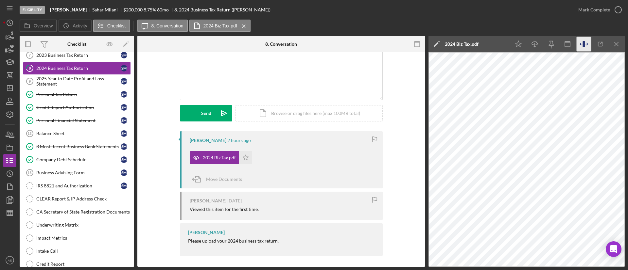
click at [580, 45] on icon "button" at bounding box center [584, 44] width 15 height 15
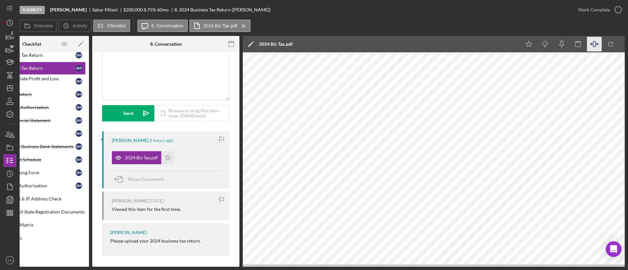
scroll to position [0, 56]
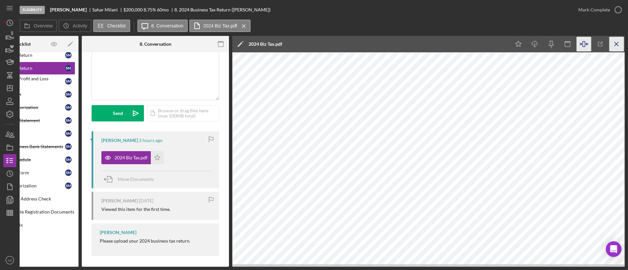
click at [616, 42] on icon "Icon/Menu Close" at bounding box center [616, 44] width 15 height 15
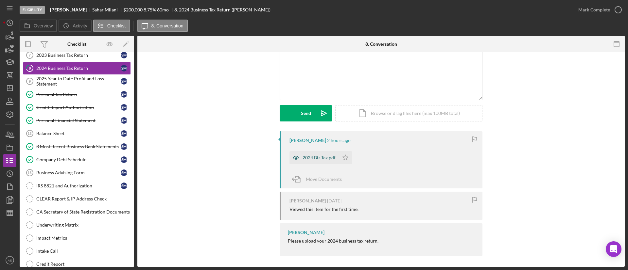
click at [295, 160] on icon "button" at bounding box center [295, 157] width 5 height 3
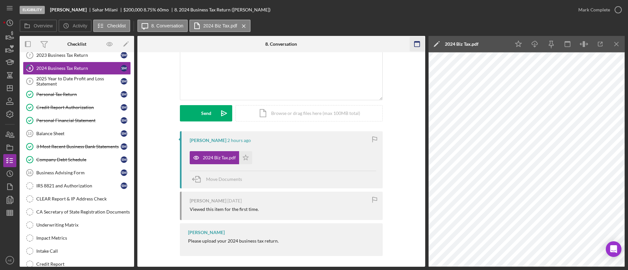
click at [418, 44] on icon "button" at bounding box center [416, 44] width 15 height 15
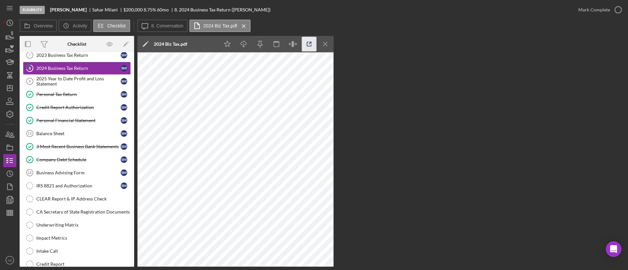
click at [302, 44] on icon "button" at bounding box center [309, 44] width 15 height 15
click at [289, 47] on icon "button" at bounding box center [293, 44] width 15 height 15
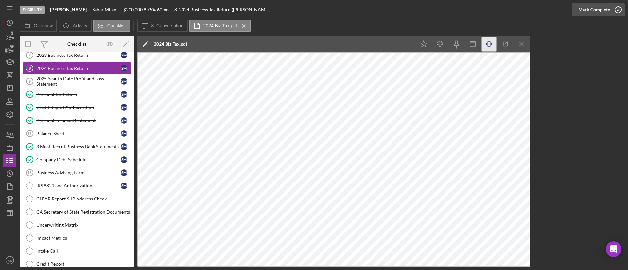
click at [585, 13] on div "Mark Complete" at bounding box center [594, 9] width 32 height 13
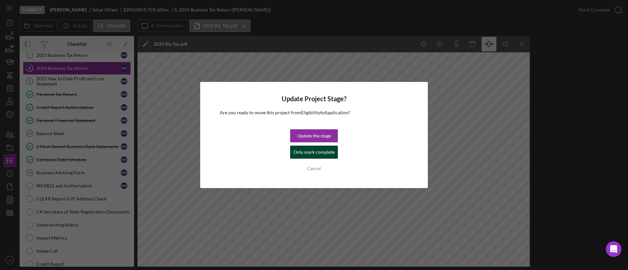
click at [335, 153] on button "Only mark complete" at bounding box center [314, 152] width 48 height 13
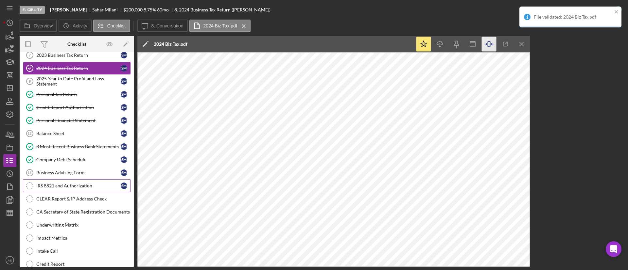
click at [83, 186] on div "IRS 8821 and Authorization" at bounding box center [78, 185] width 84 height 5
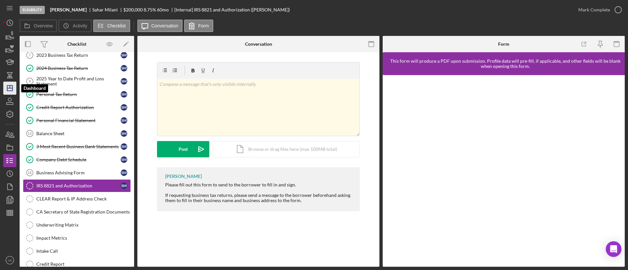
click at [10, 91] on polygon "button" at bounding box center [9, 88] width 5 height 5
